Goal: Entertainment & Leisure: Consume media (video, audio)

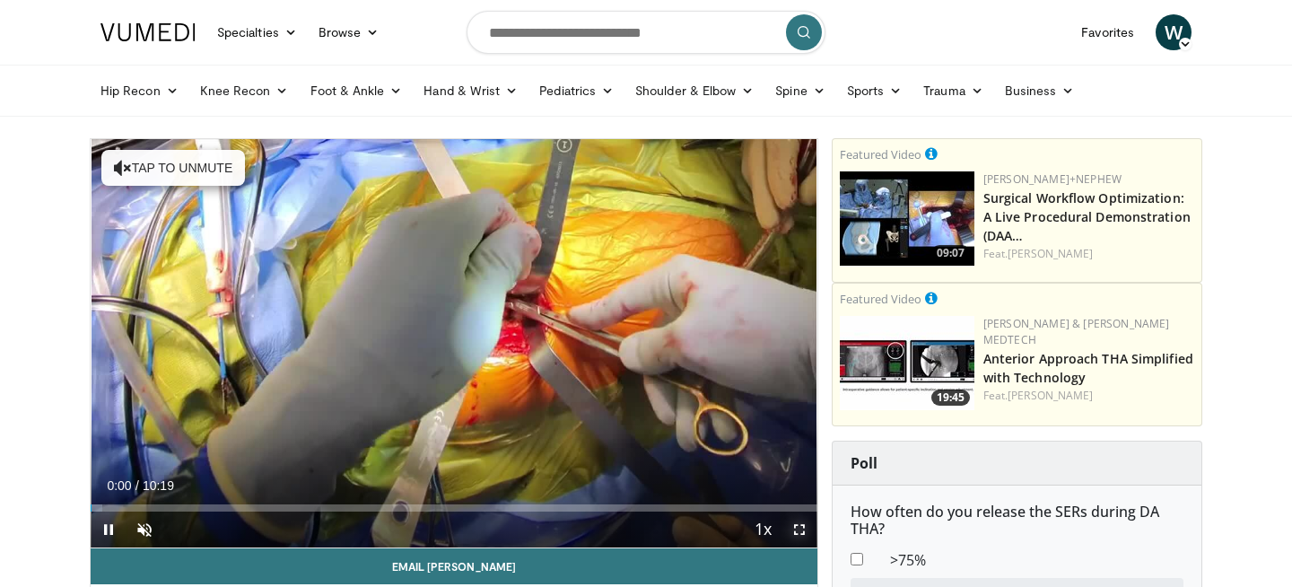
click at [799, 535] on span "Video Player" at bounding box center [799, 529] width 36 height 36
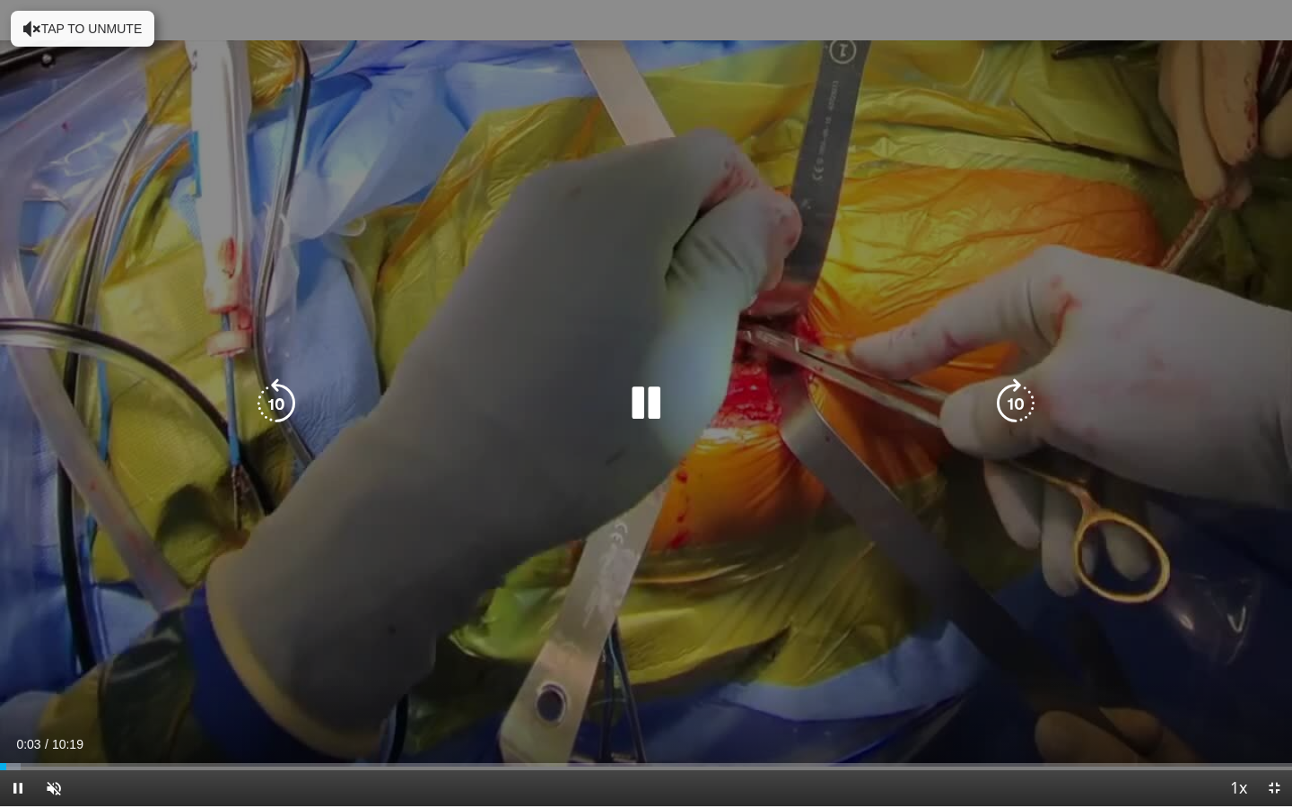
click at [644, 414] on icon "Video Player" at bounding box center [646, 404] width 50 height 50
click at [650, 406] on icon "Video Player" at bounding box center [646, 404] width 50 height 50
click at [656, 419] on icon "Video Player" at bounding box center [646, 404] width 50 height 50
click at [644, 407] on icon "Video Player" at bounding box center [646, 404] width 50 height 50
click at [27, 29] on icon "Video Player" at bounding box center [32, 29] width 18 height 18
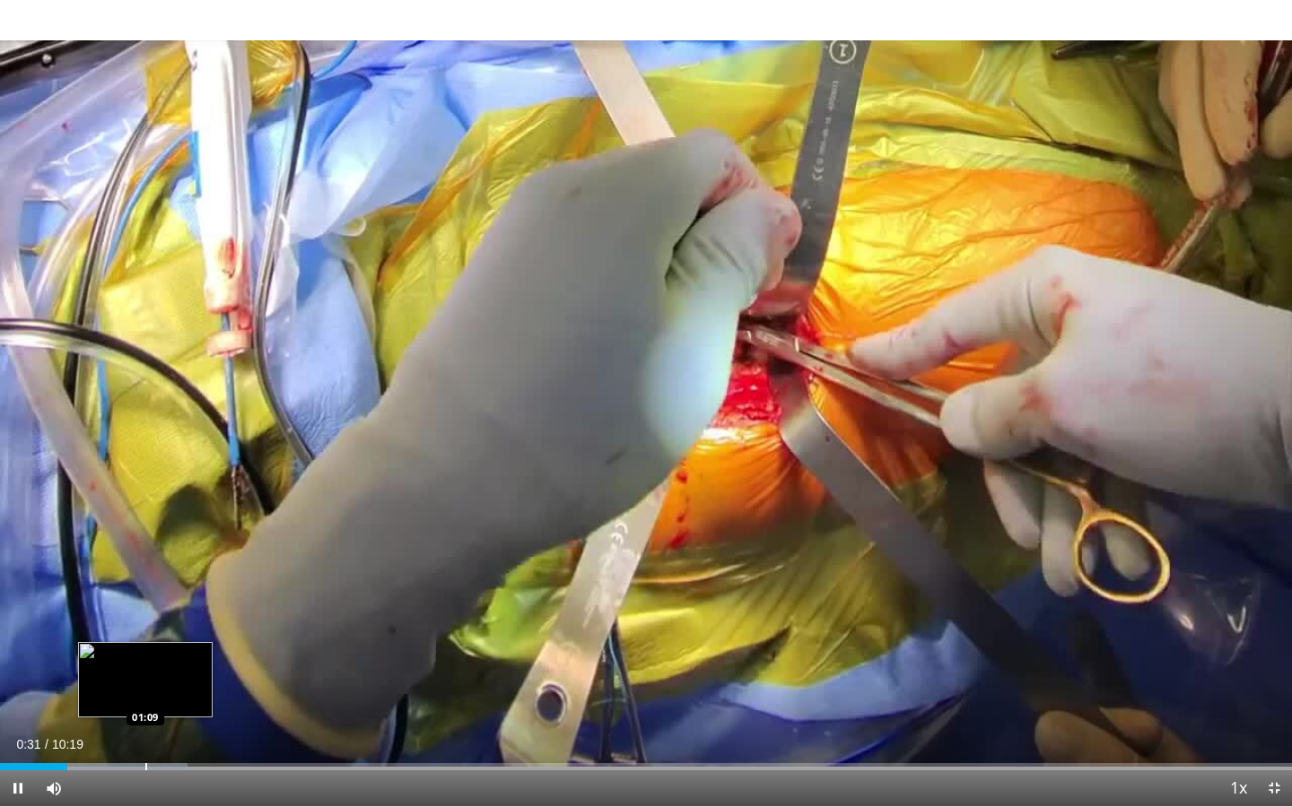
drag, startPoint x: 55, startPoint y: 770, endPoint x: 145, endPoint y: 765, distance: 90.7
click at [145, 586] on video-js "**********" at bounding box center [646, 403] width 1292 height 807
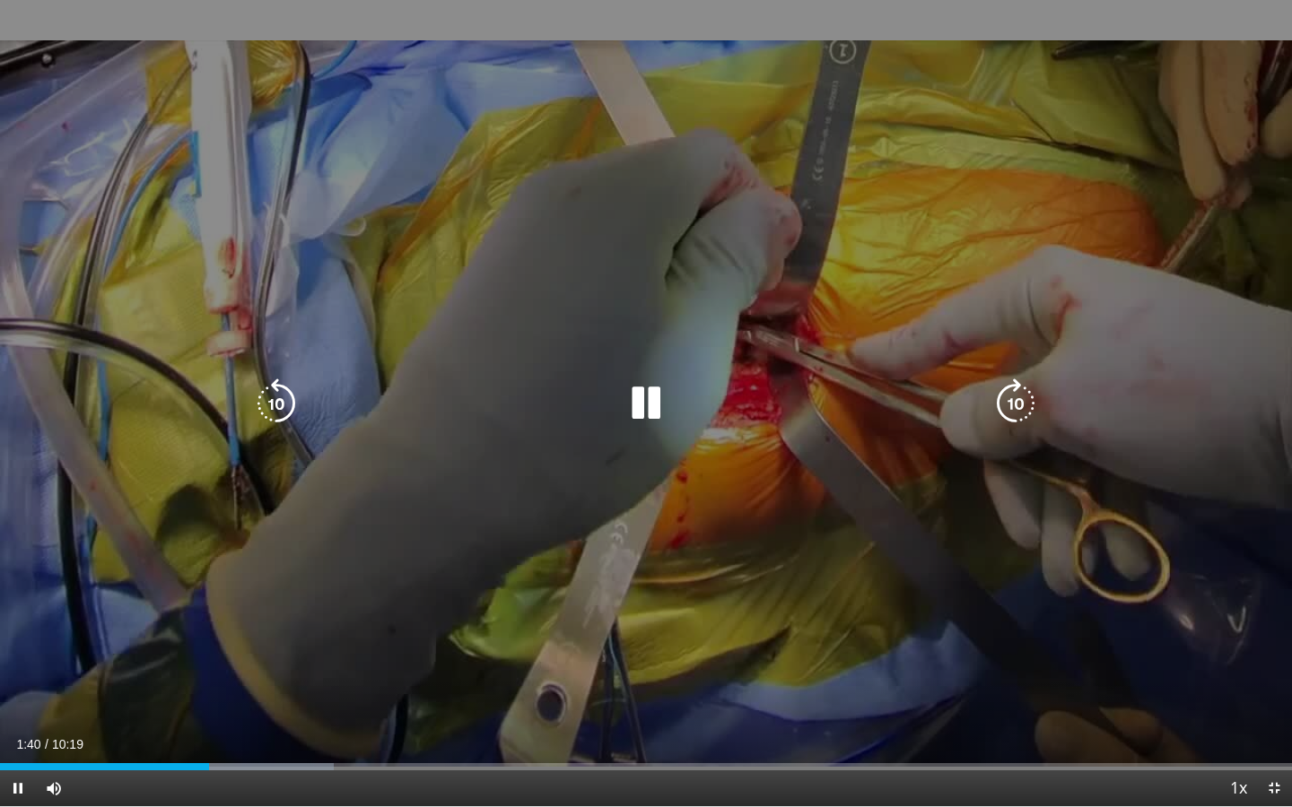
click at [1024, 403] on icon "Video Player" at bounding box center [1015, 404] width 50 height 50
click at [1025, 410] on icon "Video Player" at bounding box center [1015, 404] width 50 height 50
click at [1023, 410] on icon "Video Player" at bounding box center [1015, 404] width 50 height 50
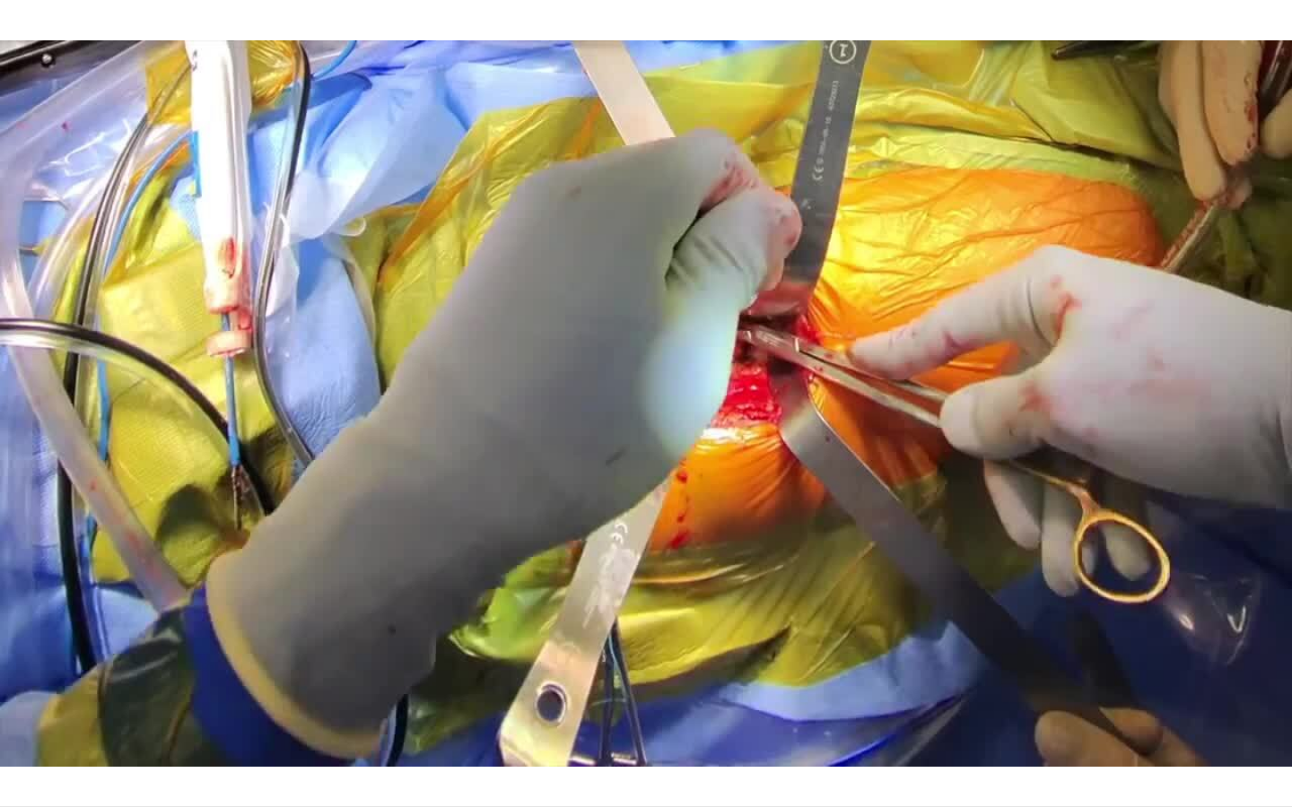
click at [1023, 410] on div "20 seconds Tap to unmute" at bounding box center [646, 403] width 1292 height 807
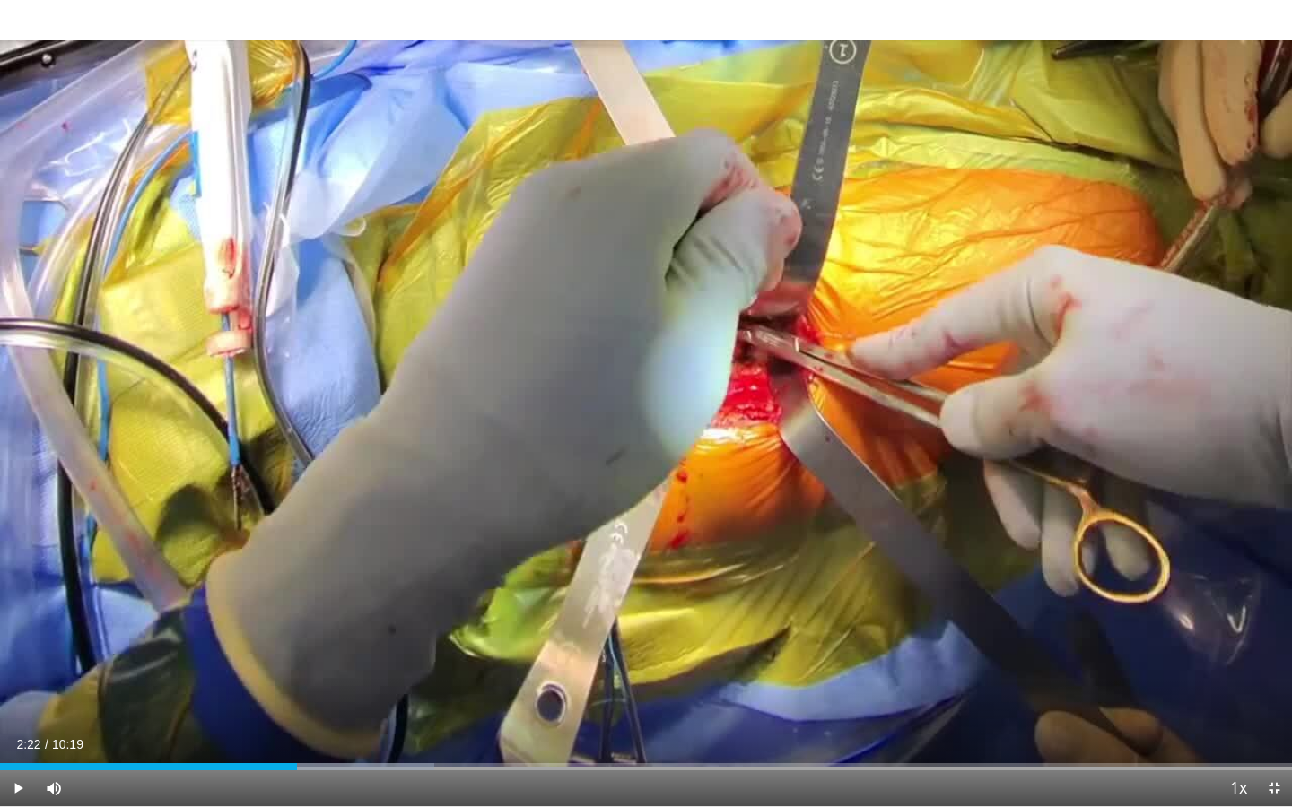
click at [1023, 410] on div "20 seconds Tap to unmute" at bounding box center [646, 403] width 1292 height 807
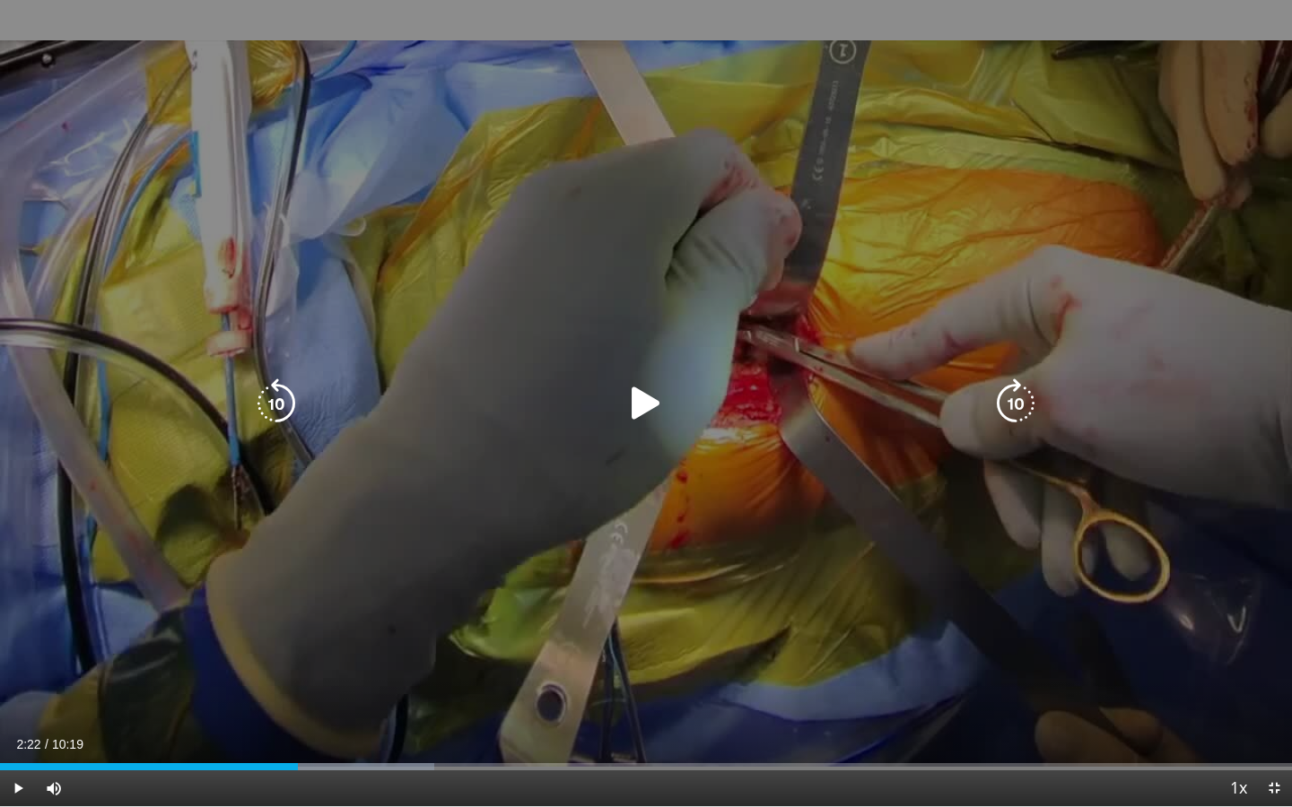
click at [641, 404] on icon "Video Player" at bounding box center [646, 404] width 50 height 50
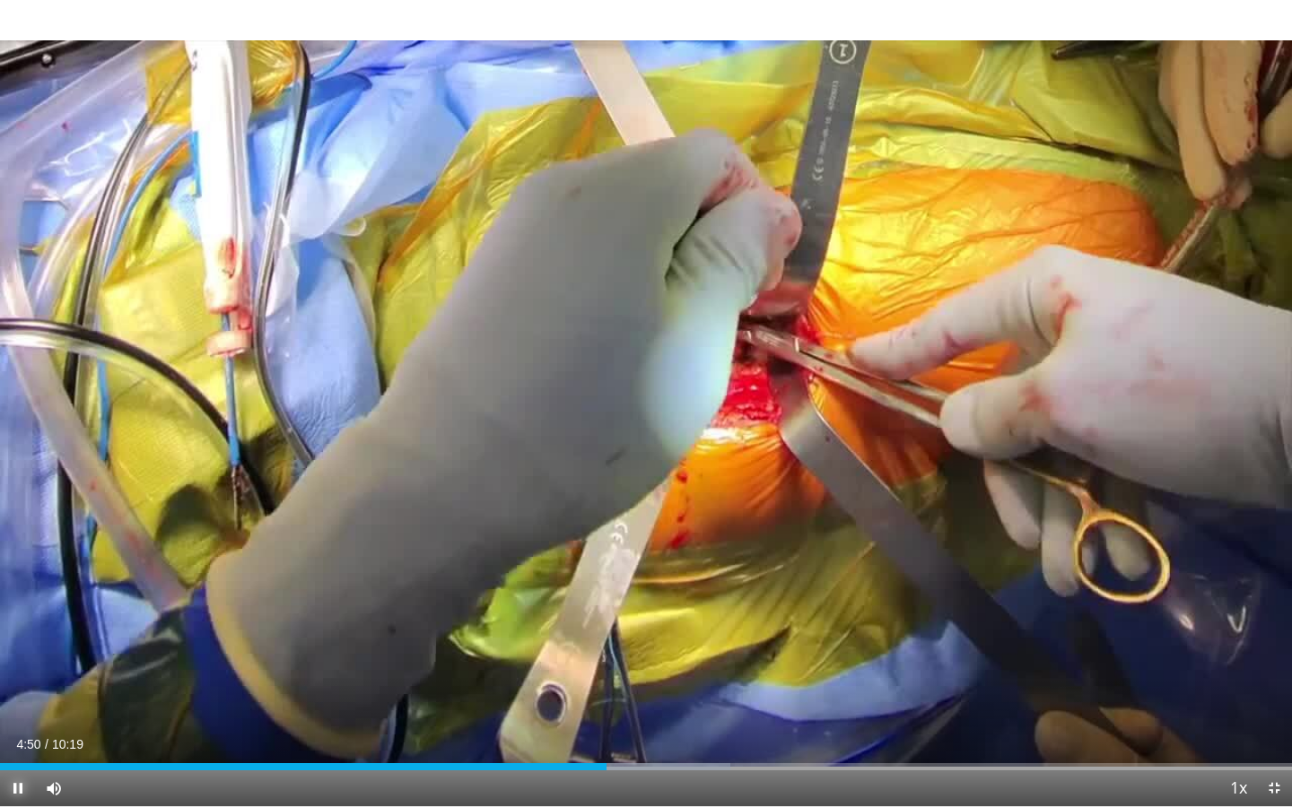
click at [23, 586] on span "Video Player" at bounding box center [18, 789] width 36 height 36
click at [21, 586] on span "Video Player" at bounding box center [18, 789] width 36 height 36
drag, startPoint x: 127, startPoint y: 791, endPoint x: 105, endPoint y: 790, distance: 21.6
click at [107, 586] on div "Volume Level" at bounding box center [91, 789] width 31 height 6
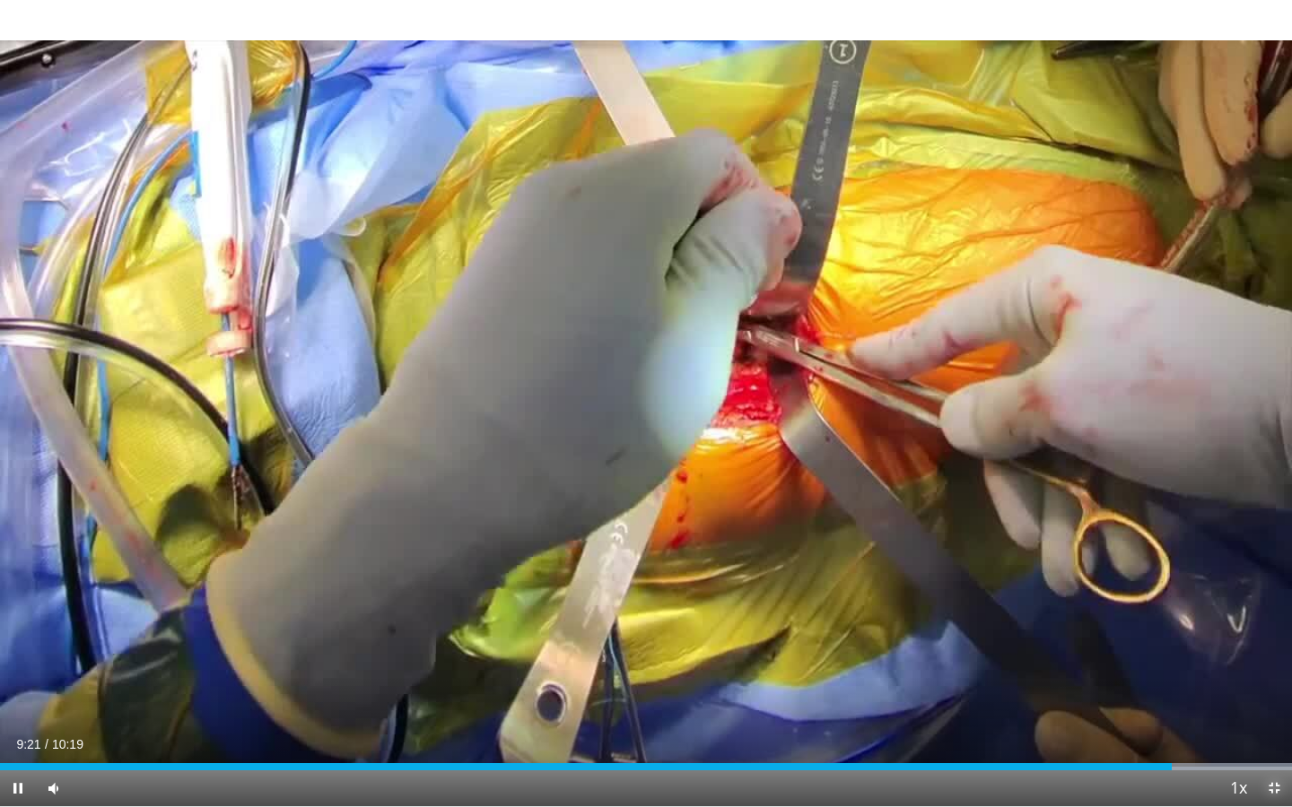
click at [1273, 586] on span "Video Player" at bounding box center [1274, 789] width 36 height 36
